Goal: Complete application form

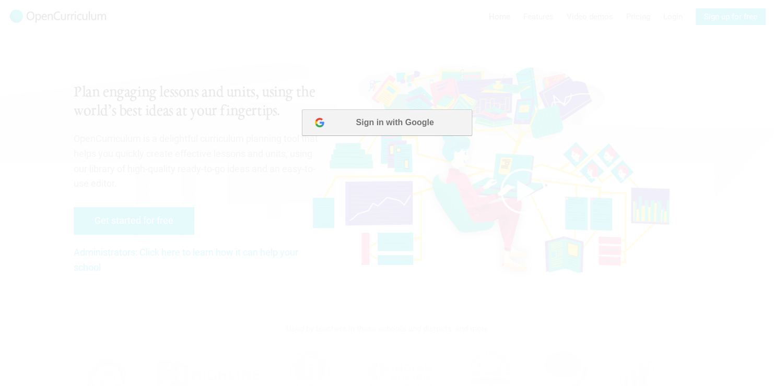
click at [348, 120] on button "Sign in with Google" at bounding box center [387, 123] width 170 height 26
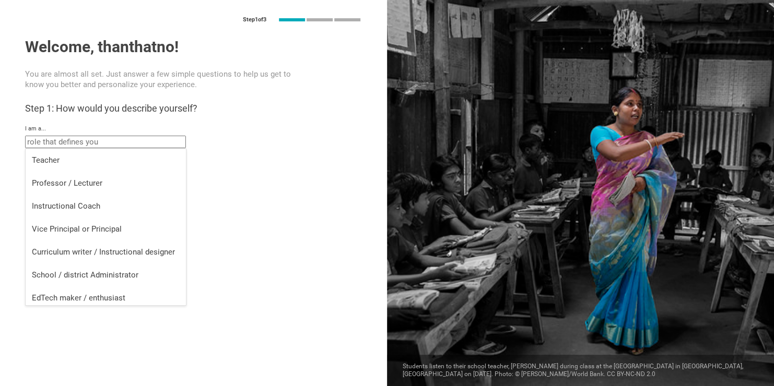
click at [71, 142] on input "text" at bounding box center [105, 142] width 161 height 13
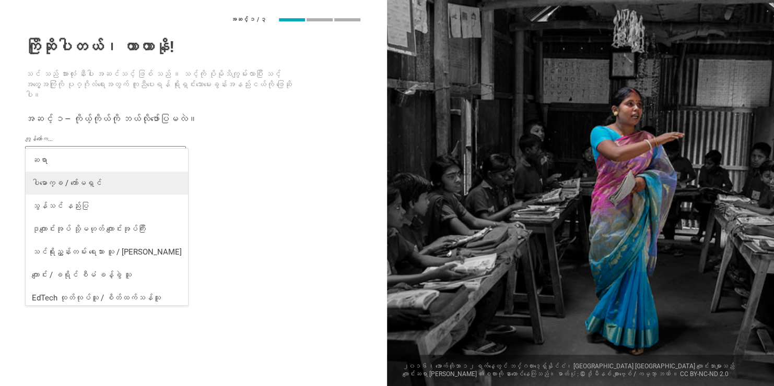
scroll to position [4, 0]
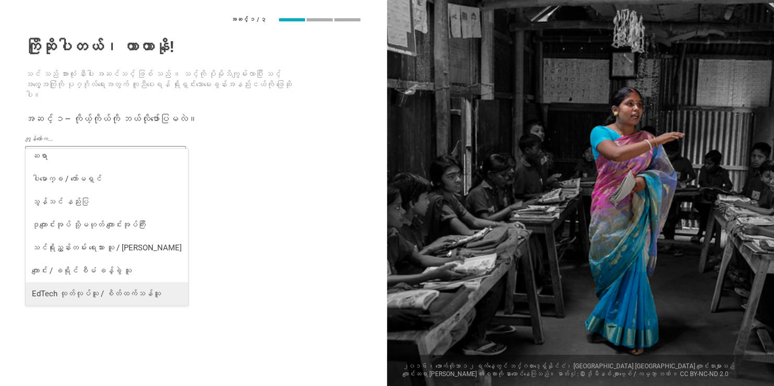
click at [104, 299] on li "EdTech ထုတ်လုပ်သူ / စိတ်ထက်သန်သူ" at bounding box center [107, 293] width 162 height 23
type input "EdTech maker / enthusiast"
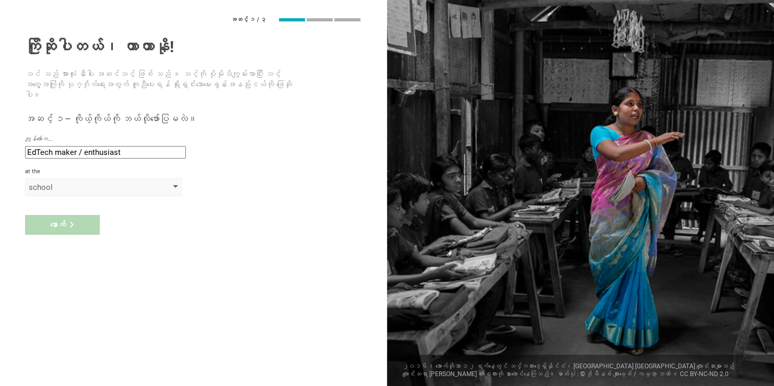
drag, startPoint x: 57, startPoint y: 175, endPoint x: 68, endPoint y: 187, distance: 15.9
click at [61, 177] on div "at the school school district college university program institute company orga…" at bounding box center [193, 182] width 337 height 28
click at [68, 187] on div "ကျောင်း" at bounding box center [89, 187] width 120 height 10
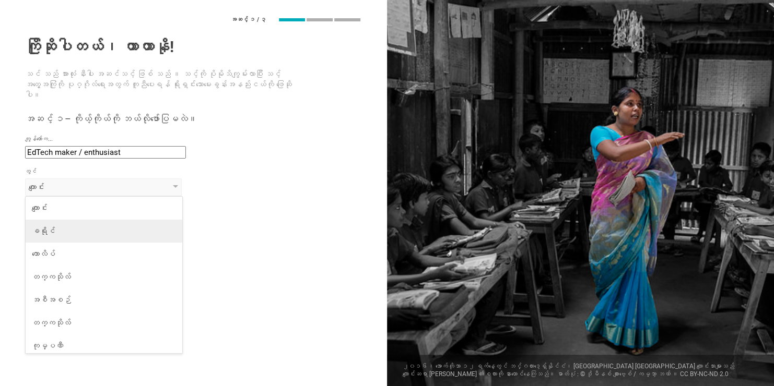
scroll to position [27, 0]
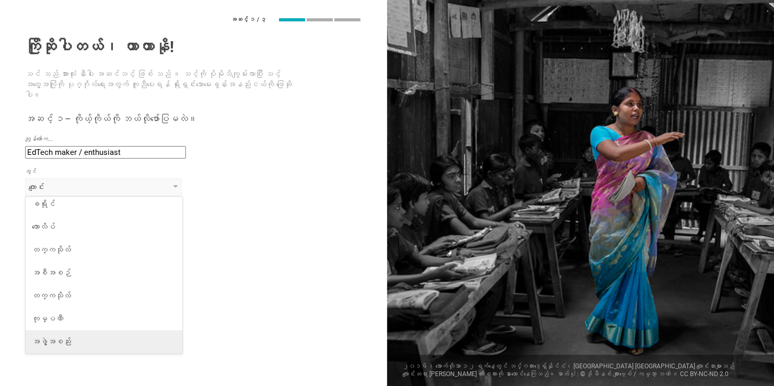
click at [54, 342] on div "အဖွဲ့အစည်း" at bounding box center [104, 342] width 144 height 10
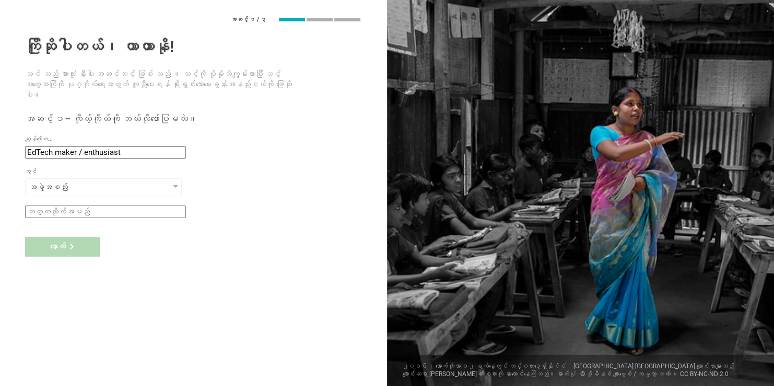
click at [49, 211] on input "text" at bounding box center [105, 212] width 161 height 13
click at [64, 192] on div "အဖွဲ့အစည်း" at bounding box center [89, 187] width 120 height 10
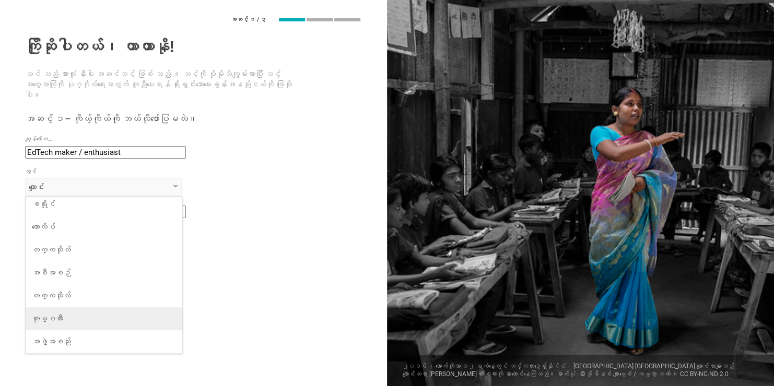
click at [54, 312] on li "ကုမ္ပဏီ" at bounding box center [104, 318] width 157 height 23
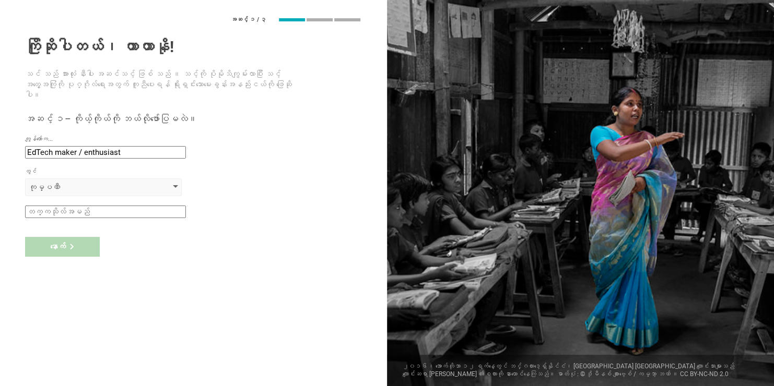
click at [93, 185] on div "ကုမ္ပဏီ" at bounding box center [89, 187] width 120 height 10
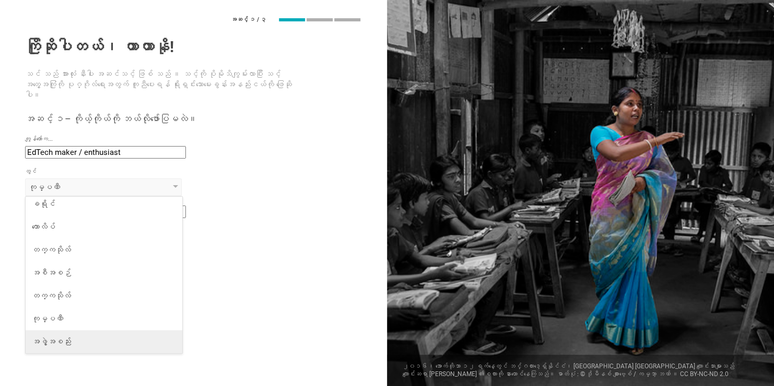
click at [67, 349] on li "အဖွဲ့အစည်း" at bounding box center [104, 341] width 157 height 23
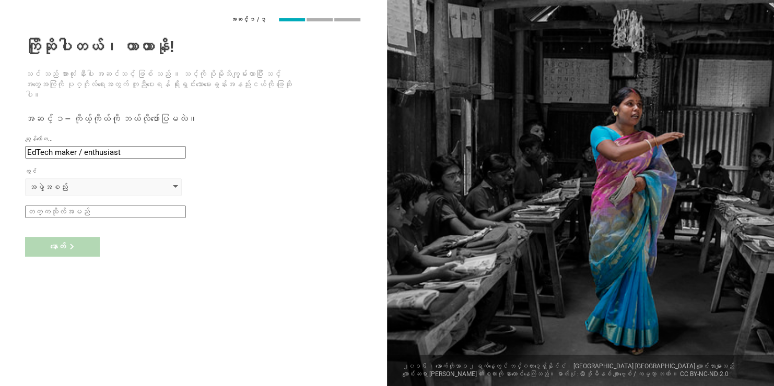
click at [117, 180] on div "အဖွဲ့အစည်း" at bounding box center [103, 188] width 157 height 18
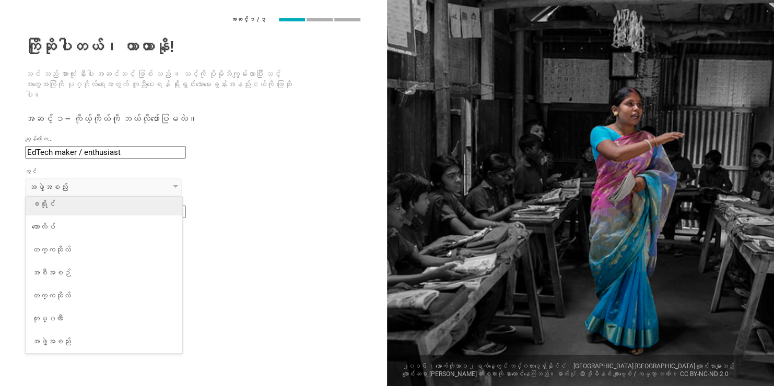
click at [107, 211] on li "ခရိုင်" at bounding box center [104, 204] width 157 height 23
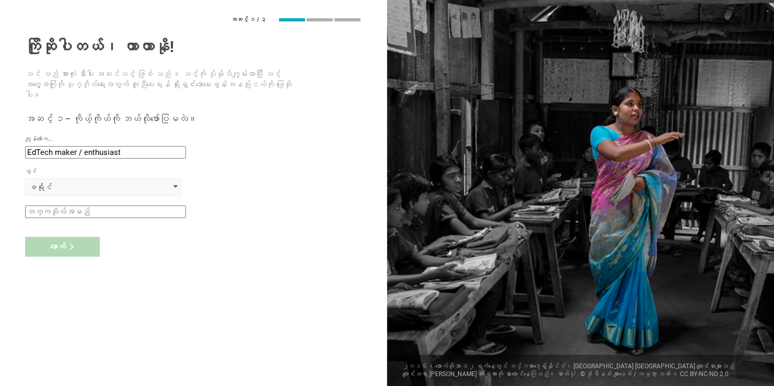
click at [128, 189] on div "ခရိုင်" at bounding box center [89, 187] width 120 height 10
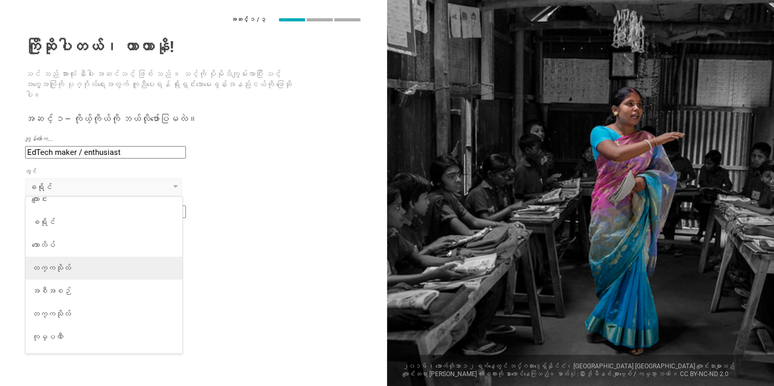
scroll to position [0, 0]
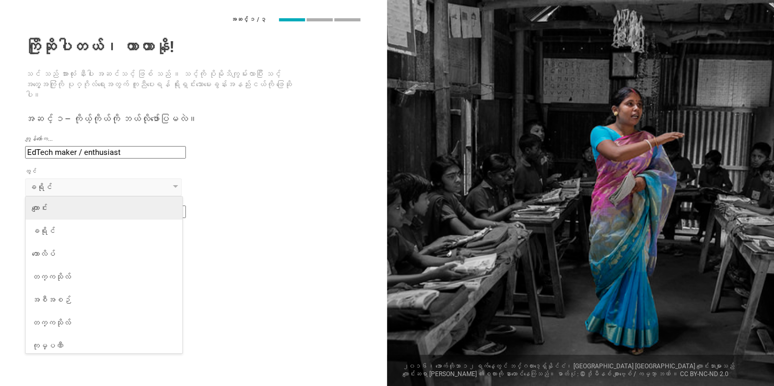
click at [124, 213] on div "ကျောင်း" at bounding box center [104, 208] width 144 height 10
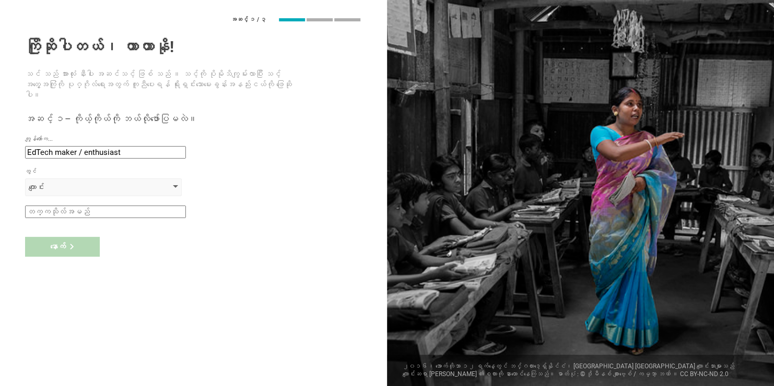
click at [136, 190] on div "ကျောင်း" at bounding box center [89, 187] width 120 height 10
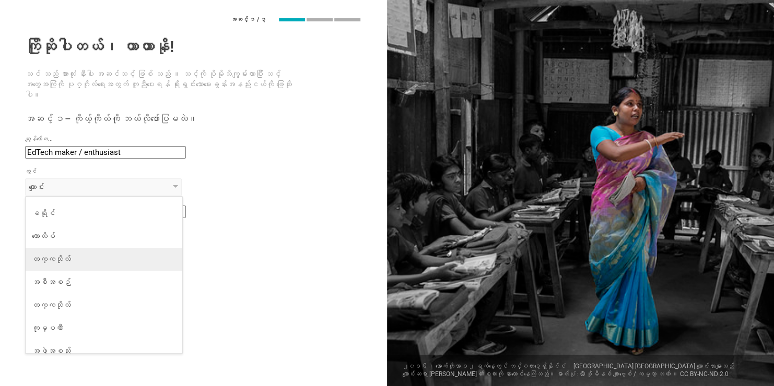
scroll to position [27, 0]
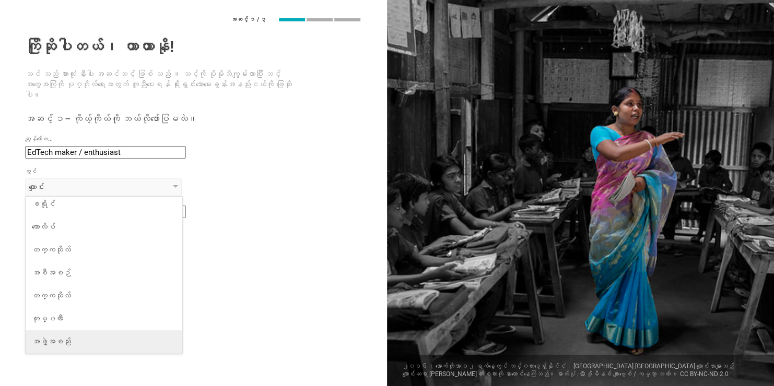
click at [75, 353] on li "အဖွဲ့အစည်း" at bounding box center [104, 341] width 157 height 23
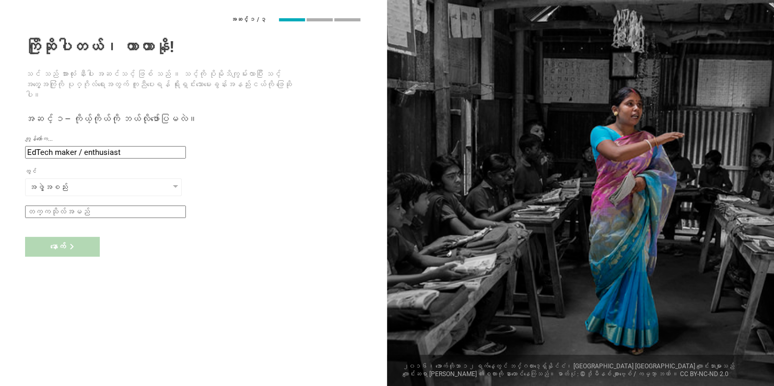
click at [127, 214] on input "text" at bounding box center [105, 212] width 161 height 13
type input "ဣ"
type input "ပညာရေးဝန်ကြီးဌာန"
click at [96, 252] on div "နောက်" at bounding box center [62, 247] width 75 height 20
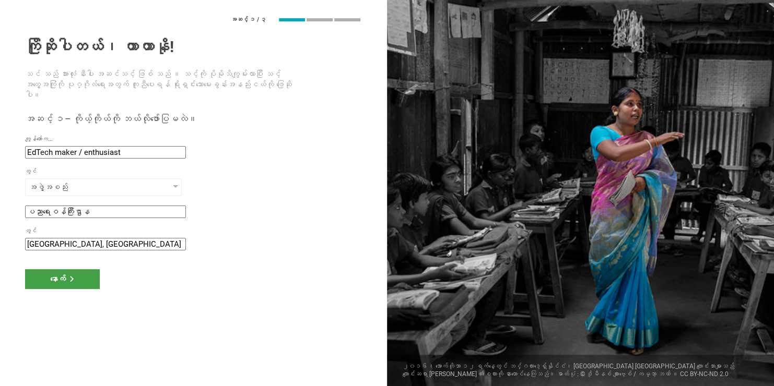
click at [114, 251] on input "[GEOGRAPHIC_DATA], [GEOGRAPHIC_DATA]" at bounding box center [105, 244] width 161 height 13
type input "S"
type input "[GEOGRAPHIC_DATA], [GEOGRAPHIC_DATA]"
click at [88, 278] on div "နောက်" at bounding box center [62, 279] width 75 height 20
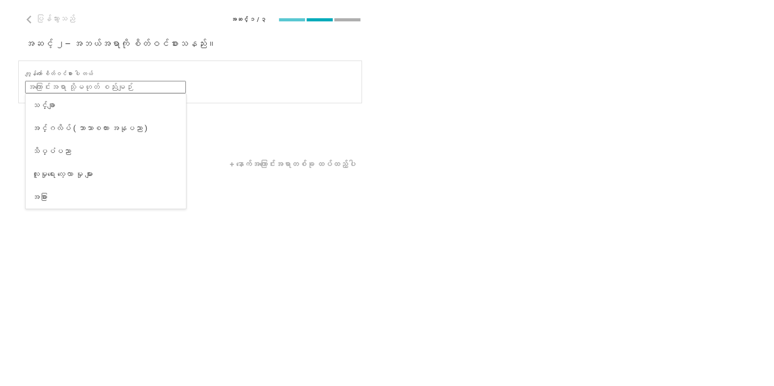
click at [162, 81] on input "text" at bounding box center [105, 87] width 161 height 13
click at [91, 198] on div "အခြား" at bounding box center [106, 197] width 148 height 10
type input "Other"
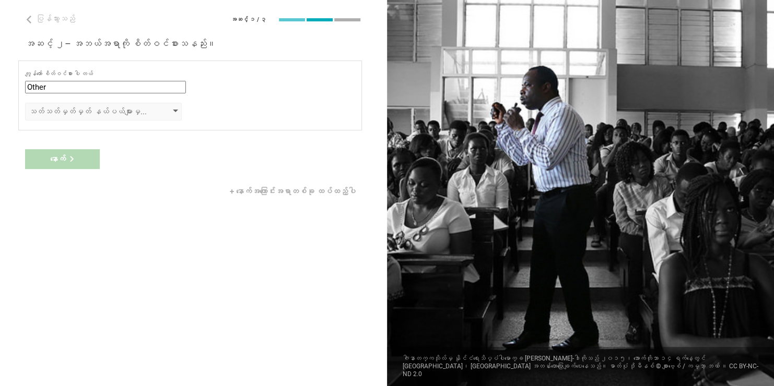
click at [88, 106] on div "သတ်သတ်မှတ်မှတ် နယ်ပယ်များမှ ရွေးချယ်ပါ" at bounding box center [89, 111] width 120 height 10
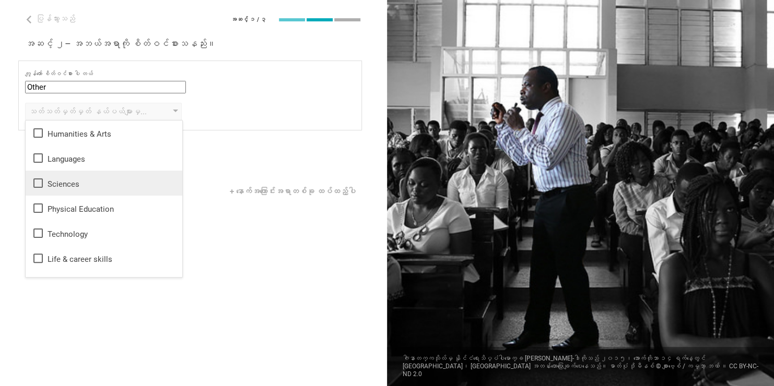
click at [70, 191] on li "Sciences" at bounding box center [104, 183] width 157 height 25
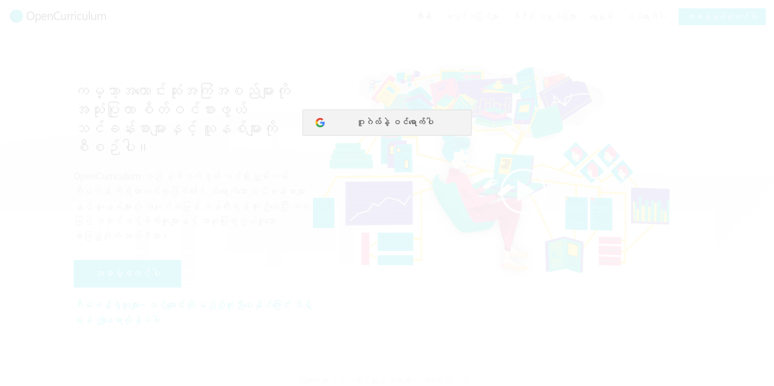
drag, startPoint x: 535, startPoint y: 132, endPoint x: 541, endPoint y: 132, distance: 5.8
click at [541, 132] on div at bounding box center [387, 193] width 774 height 386
click at [389, 118] on div at bounding box center [387, 193] width 774 height 386
click at [375, 117] on div at bounding box center [387, 193] width 774 height 386
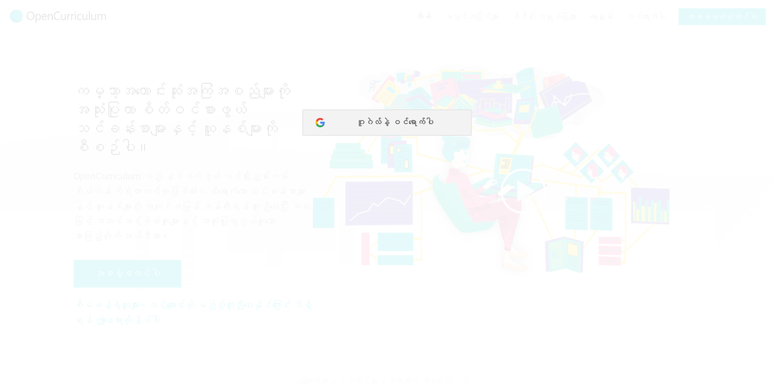
click at [382, 120] on div at bounding box center [387, 193] width 774 height 386
